Goal: Navigation & Orientation: Find specific page/section

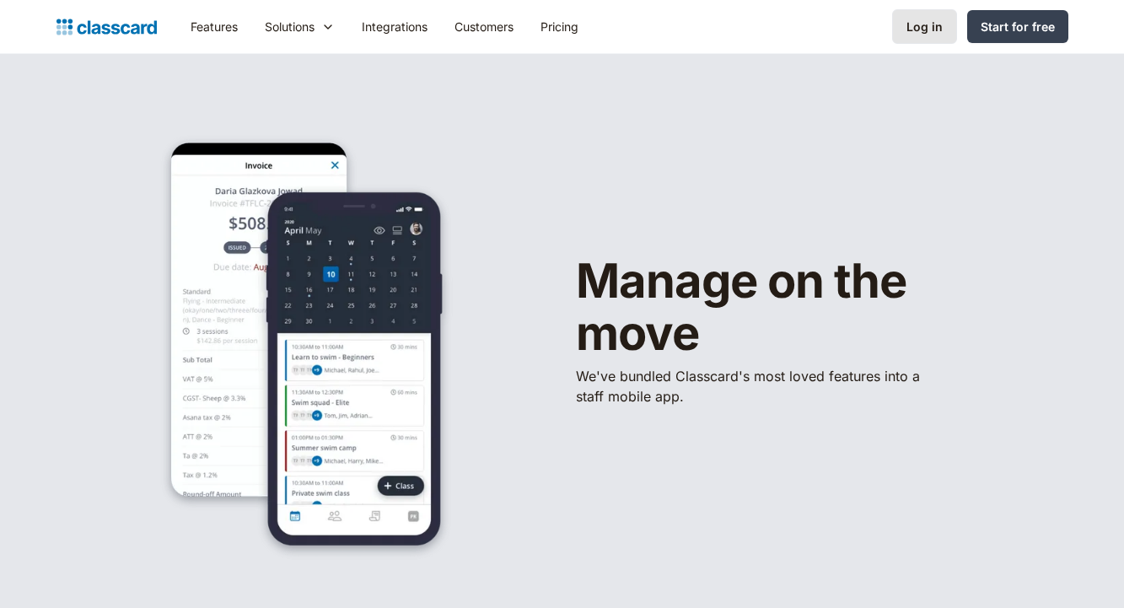
click at [916, 28] on div "Log in" at bounding box center [924, 27] width 36 height 18
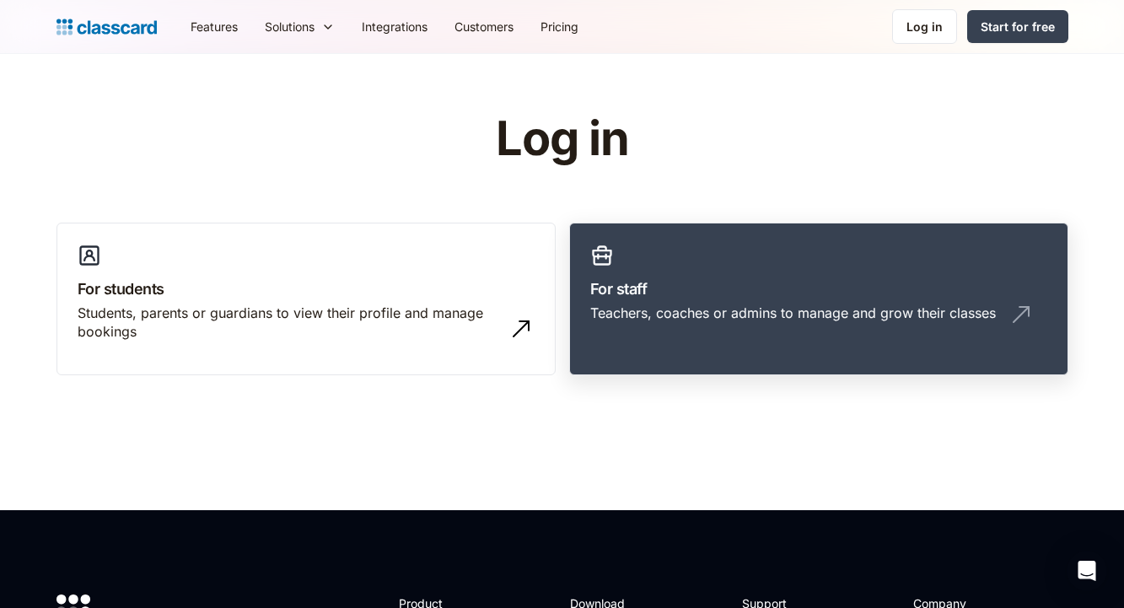
click at [614, 282] on h3 "For staff" at bounding box center [818, 288] width 457 height 23
